Goal: Transaction & Acquisition: Purchase product/service

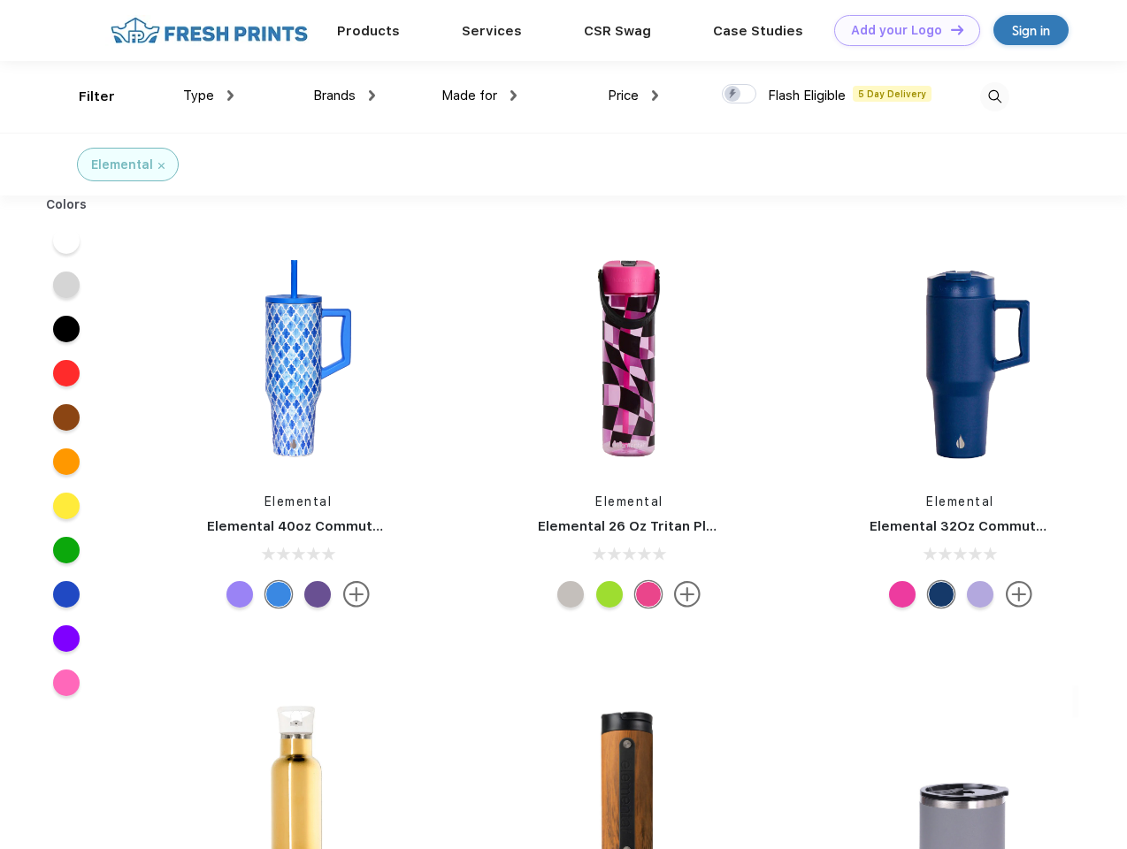
click at [900, 30] on link "Add your Logo Design Tool" at bounding box center [907, 30] width 146 height 31
click at [0, 0] on div "Design Tool" at bounding box center [0, 0] width 0 height 0
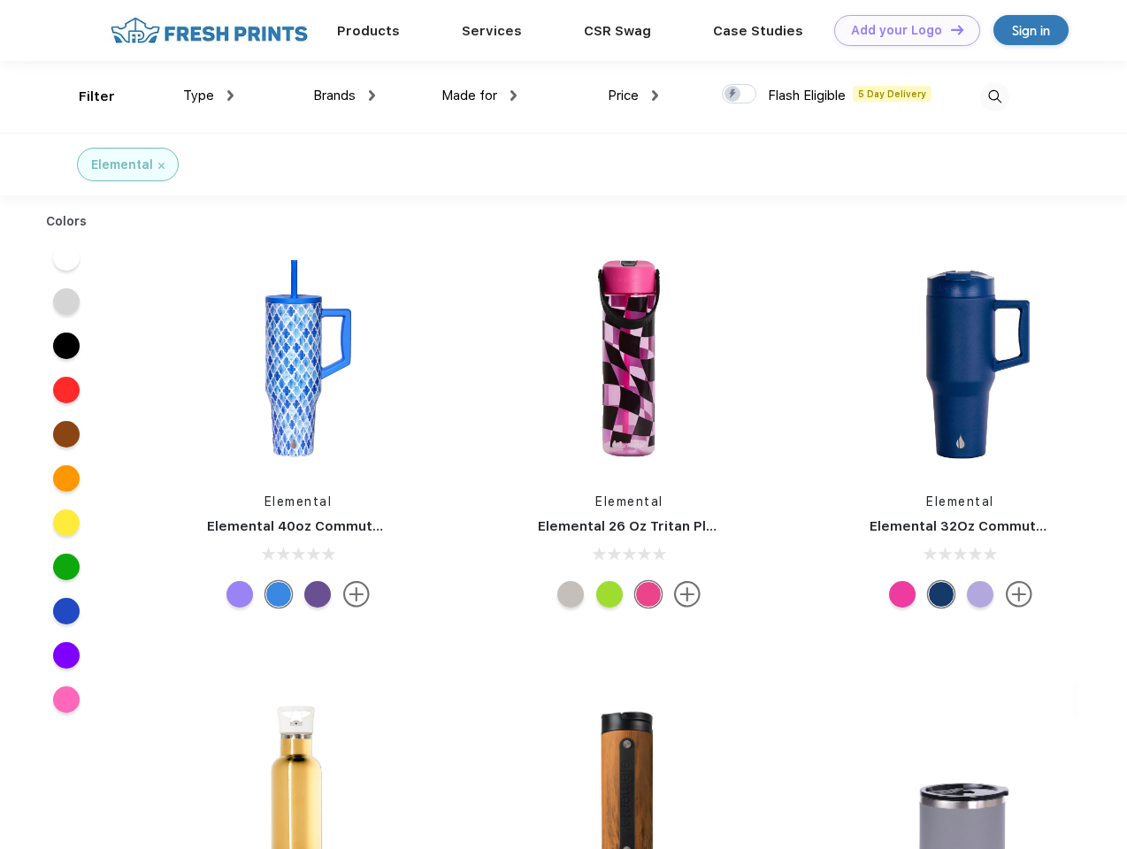
click at [949, 29] on link "Add your Logo Design Tool" at bounding box center [907, 30] width 146 height 31
click at [85, 96] on div "Filter" at bounding box center [97, 97] width 36 height 20
click at [209, 96] on span "Type" at bounding box center [198, 96] width 31 height 16
click at [344, 96] on span "Brands" at bounding box center [334, 96] width 42 height 16
click at [479, 96] on span "Made for" at bounding box center [469, 96] width 56 height 16
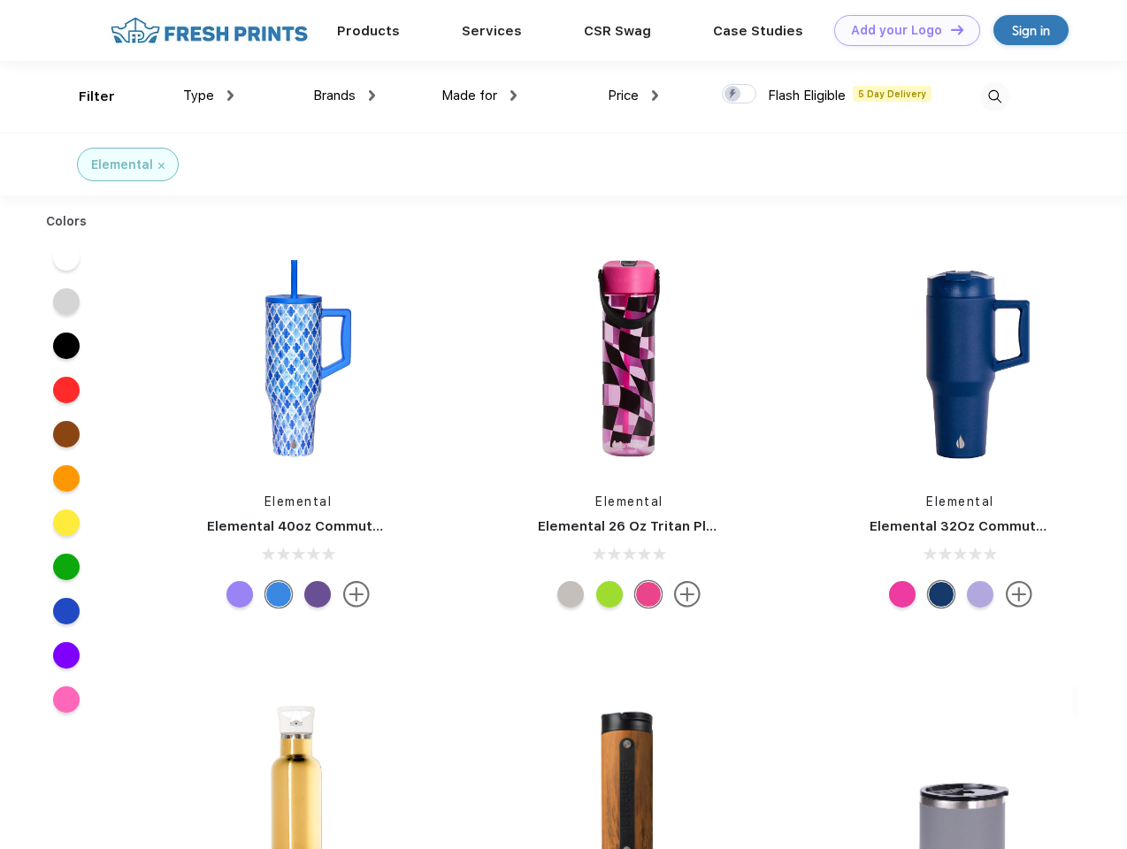
click at [633, 96] on span "Price" at bounding box center [623, 96] width 31 height 16
click at [739, 95] on div at bounding box center [739, 93] width 34 height 19
click at [733, 95] on input "checkbox" at bounding box center [727, 88] width 11 height 11
click at [994, 96] on img at bounding box center [994, 96] width 29 height 29
